Goal: Task Accomplishment & Management: Manage account settings

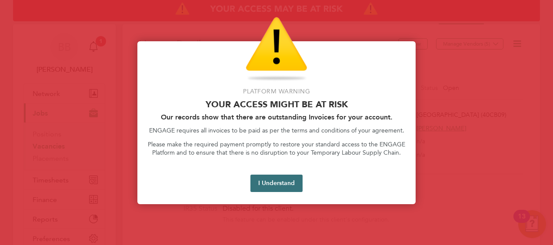
click at [263, 182] on button "I Understand" at bounding box center [276, 183] width 52 height 17
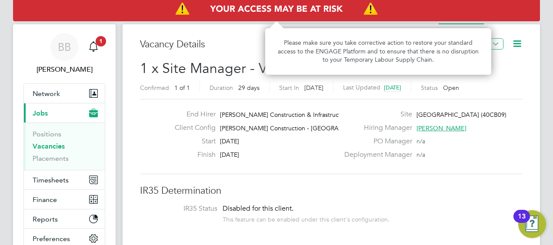
click at [307, 7] on img "Access At Risk" at bounding box center [276, 9] width 527 height 24
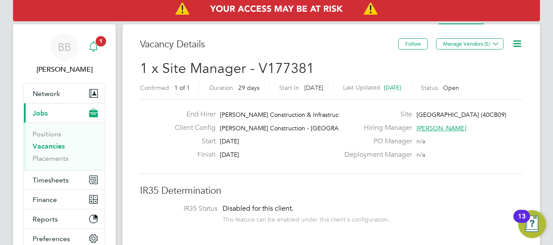
click at [98, 47] on div "Main navigation" at bounding box center [93, 46] width 17 height 17
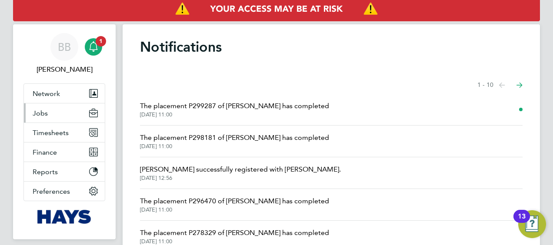
click at [60, 112] on button "Jobs" at bounding box center [64, 112] width 81 height 19
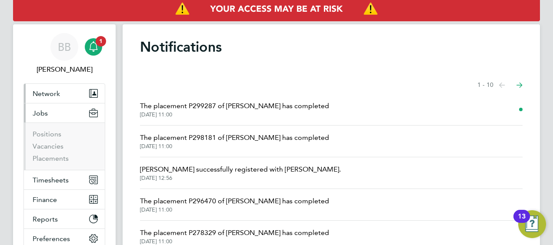
click at [59, 93] on span "Network" at bounding box center [46, 94] width 27 height 8
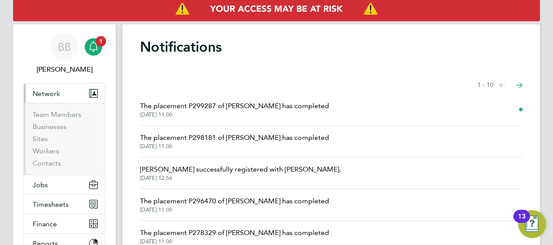
click at [53, 93] on span "Network" at bounding box center [46, 94] width 27 height 8
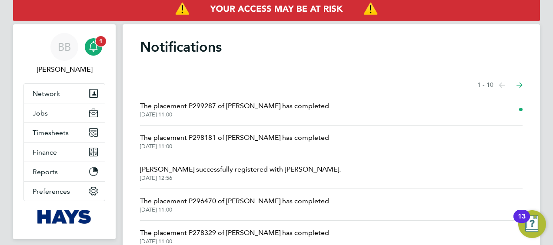
click at [96, 47] on icon "Main navigation" at bounding box center [93, 46] width 10 height 10
click at [95, 49] on icon "Main navigation" at bounding box center [93, 46] width 10 height 10
click at [103, 47] on link "BB Ben Brown" at bounding box center [64, 54] width 82 height 42
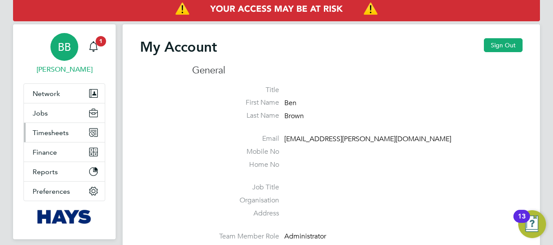
click at [63, 131] on span "Timesheets" at bounding box center [51, 133] width 36 height 8
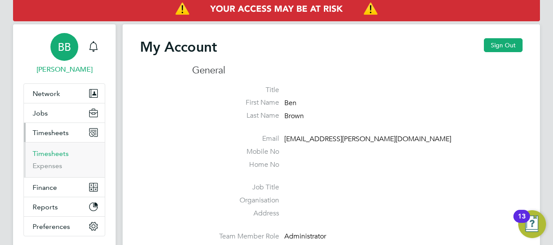
click at [55, 150] on link "Timesheets" at bounding box center [51, 154] width 36 height 8
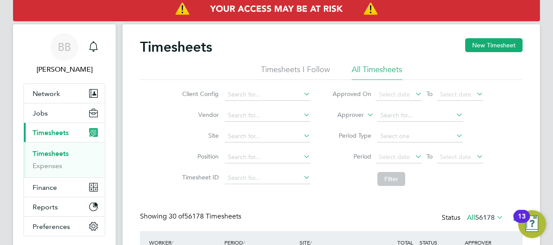
scroll to position [22, 75]
click at [383, 73] on li "All Timesheets" at bounding box center [377, 72] width 50 height 16
click at [355, 115] on label "Approver" at bounding box center [344, 115] width 39 height 9
click at [325, 127] on li "Worker" at bounding box center [342, 125] width 43 height 11
click at [396, 111] on input at bounding box center [420, 116] width 86 height 12
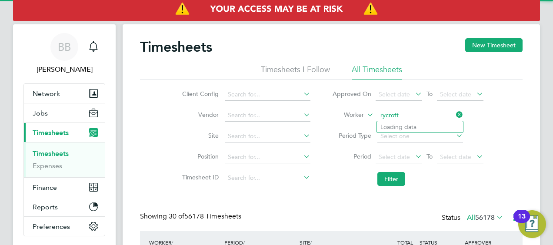
type input "Nicholas Rycroft"
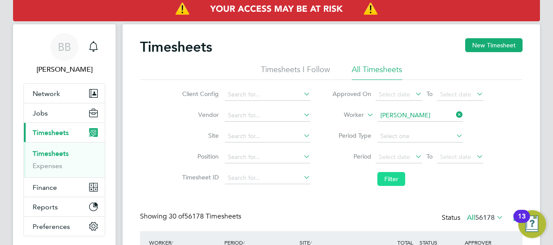
click at [391, 178] on button "Filter" at bounding box center [391, 179] width 28 height 14
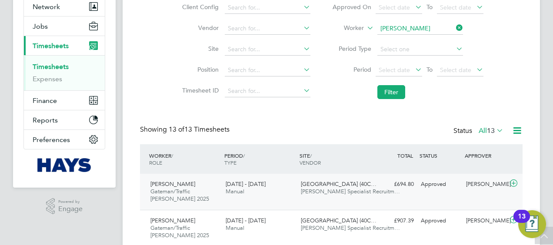
click at [364, 193] on span "Hays Specialist Recruitm…" at bounding box center [350, 191] width 99 height 7
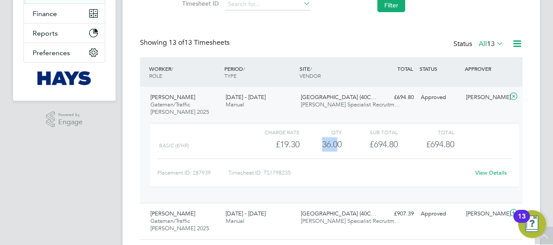
drag, startPoint x: 338, startPoint y: 143, endPoint x: 323, endPoint y: 143, distance: 15.7
click at [323, 143] on div "36.00" at bounding box center [321, 144] width 42 height 14
click at [327, 144] on div "36.00" at bounding box center [321, 144] width 42 height 14
click at [480, 176] on div "View Details" at bounding box center [490, 173] width 43 height 14
click at [487, 171] on link "View Details" at bounding box center [491, 172] width 32 height 7
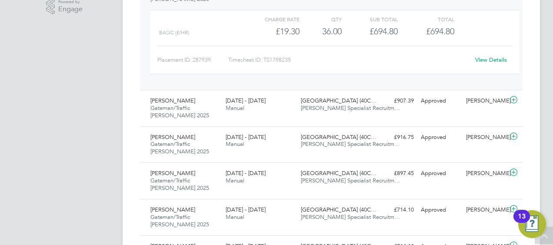
scroll to position [0, 0]
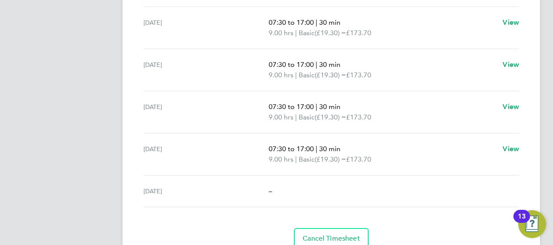
scroll to position [348, 0]
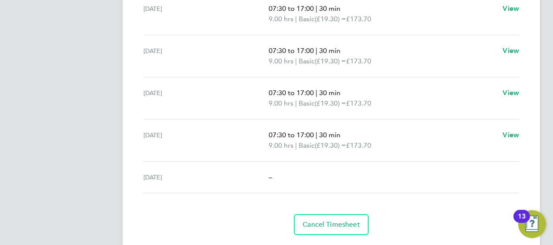
click at [418, 178] on div "–" at bounding box center [394, 177] width 250 height 10
click at [429, 132] on p "07:30 to 17:00 | 30 min" at bounding box center [382, 135] width 227 height 10
click at [436, 103] on p "9.00 hrs | Basic (£19.30) = £173.70" at bounding box center [382, 103] width 227 height 10
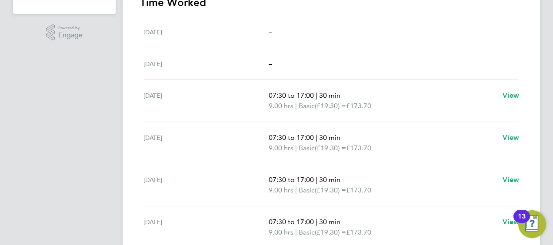
drag, startPoint x: 432, startPoint y: 148, endPoint x: 434, endPoint y: 103, distance: 44.8
click at [433, 146] on p "9.00 hrs | Basic (£19.30) = £173.70" at bounding box center [382, 148] width 227 height 10
click at [434, 103] on p "9.00 hrs | Basic (£19.30) = £173.70" at bounding box center [382, 106] width 227 height 10
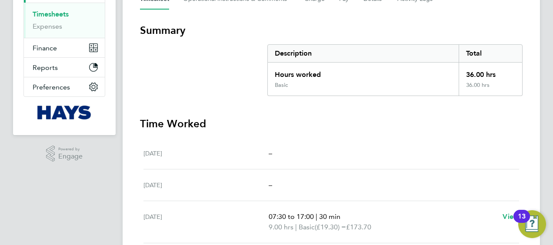
scroll to position [87, 0]
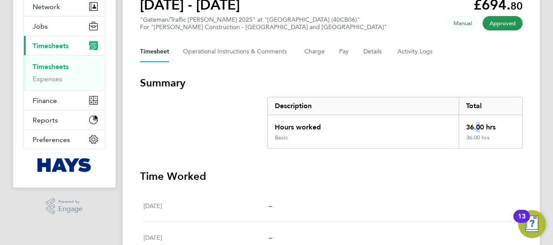
drag, startPoint x: 473, startPoint y: 127, endPoint x: 477, endPoint y: 127, distance: 4.4
click at [477, 127] on div "36.00 hrs" at bounding box center [490, 124] width 63 height 19
click at [475, 127] on div "36.00 hrs" at bounding box center [490, 124] width 63 height 19
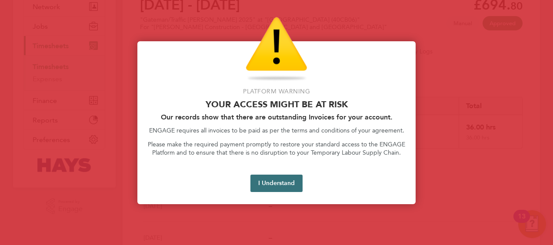
click at [284, 182] on button "I Understand" at bounding box center [276, 183] width 52 height 17
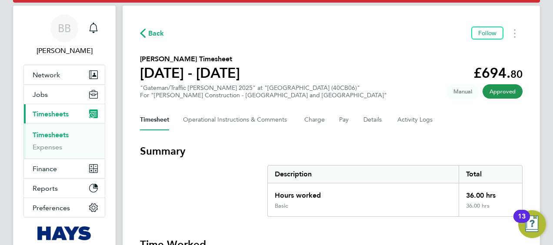
scroll to position [0, 0]
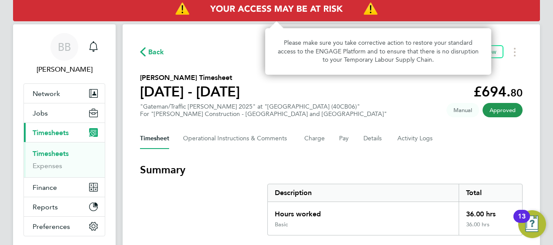
click at [302, 8] on img "Access At Risk" at bounding box center [276, 9] width 527 height 24
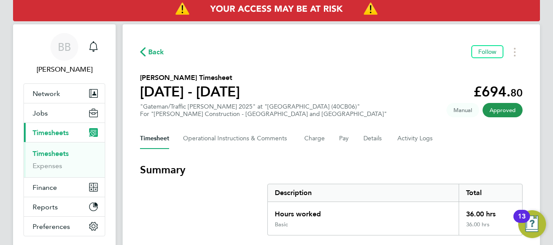
click at [364, 14] on img "Access At Risk" at bounding box center [276, 9] width 527 height 24
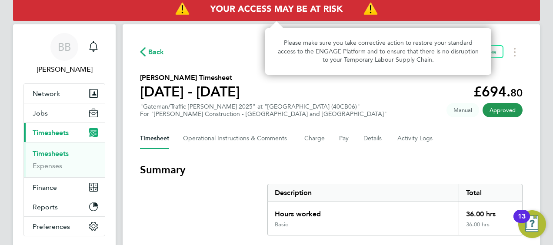
click at [296, 10] on img "Access At Risk" at bounding box center [276, 9] width 527 height 24
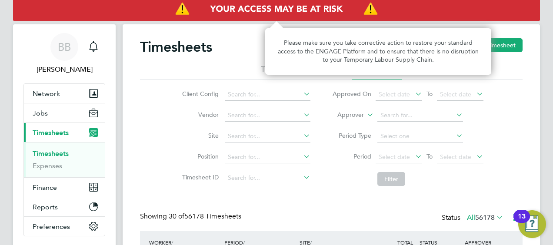
click at [289, 8] on img "Access At Risk" at bounding box center [276, 9] width 527 height 24
